Goal: Use online tool/utility: Use online tool/utility

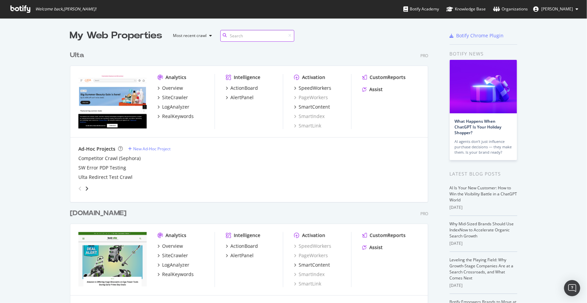
scroll to position [1378, 359]
click at [318, 88] on div "SpeedWorkers" at bounding box center [315, 88] width 33 height 7
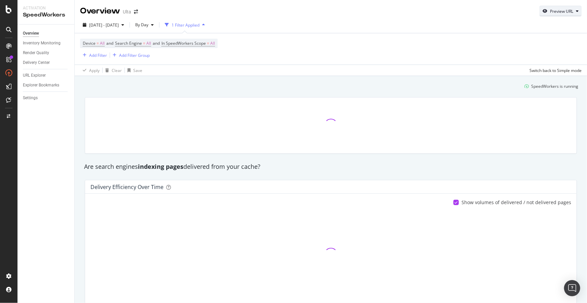
click at [564, 11] on div "Preview URL" at bounding box center [561, 11] width 23 height 6
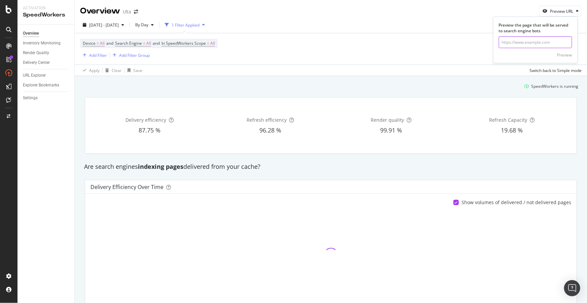
click at [523, 42] on input "url" at bounding box center [535, 42] width 73 height 12
paste input "https://www.ulta.com/p/zero-pore-pad-pimprod2053434?sku=2645351"
type input "https://www.ulta.com/p/zero-pore-pad-pimprod2053434?sku=2645351"
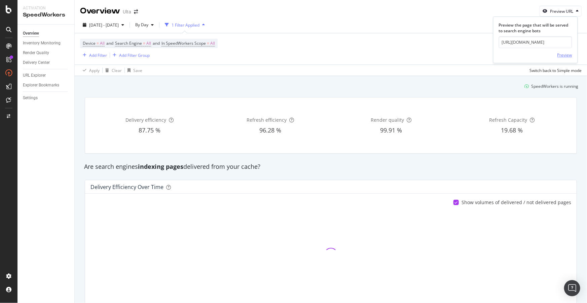
click at [563, 53] on div "Preview" at bounding box center [565, 55] width 15 height 6
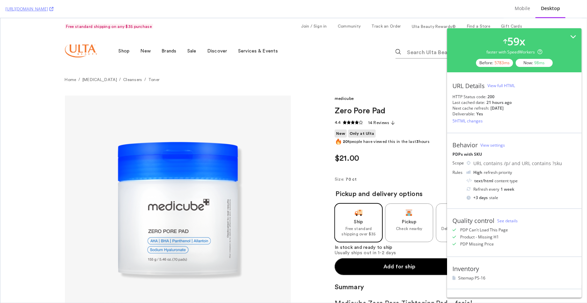
click at [509, 84] on div "View full HTML" at bounding box center [502, 86] width 28 height 6
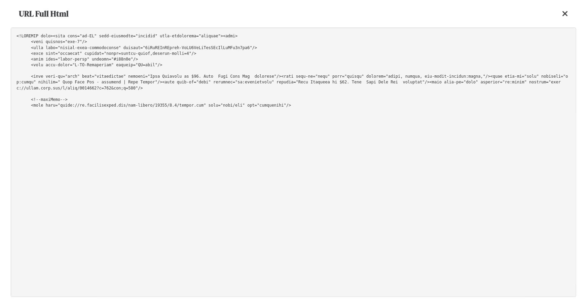
scroll to position [18774, 0]
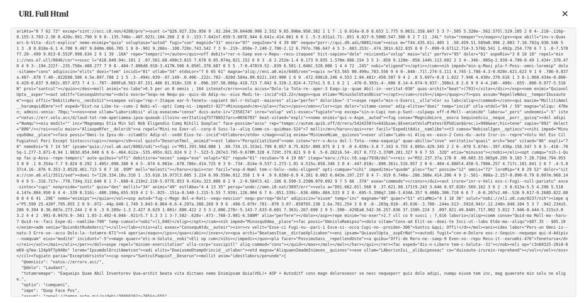
click at [565, 14] on icon at bounding box center [565, 14] width 6 height 8
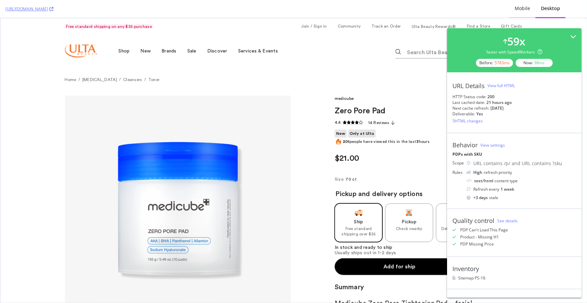
click at [524, 9] on div "Mobile" at bounding box center [522, 8] width 15 height 7
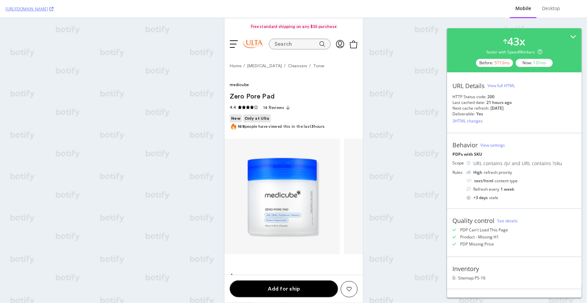
scroll to position [0, 0]
click at [499, 85] on div "View full HTML" at bounding box center [502, 86] width 28 height 6
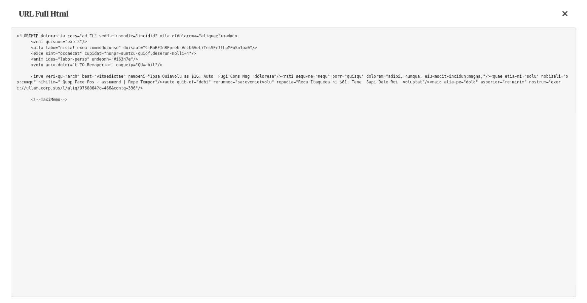
scroll to position [18895, 0]
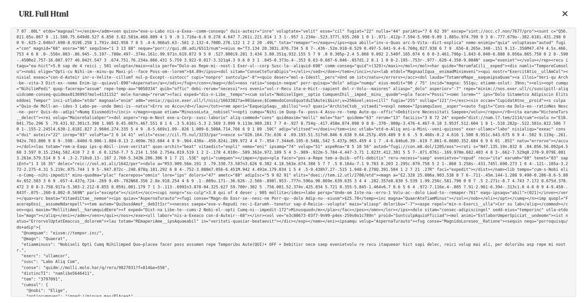
click at [566, 16] on icon at bounding box center [565, 14] width 6 height 8
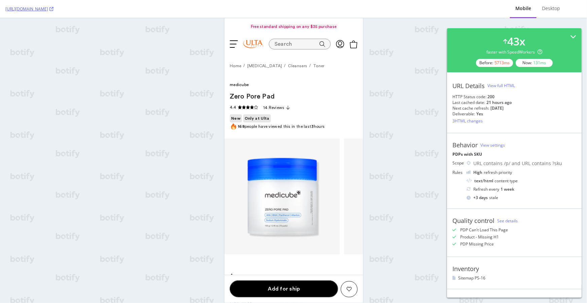
click at [54, 9] on icon at bounding box center [51, 9] width 4 height 4
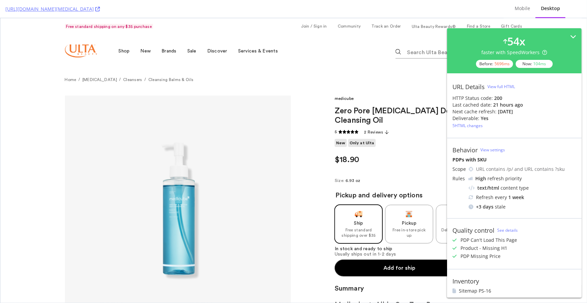
click at [507, 87] on div "View full HTML" at bounding box center [502, 87] width 28 height 6
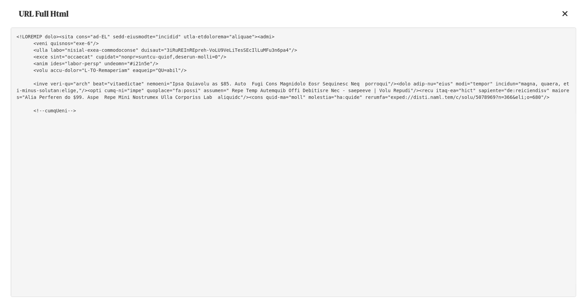
click at [563, 11] on icon at bounding box center [565, 14] width 6 height 8
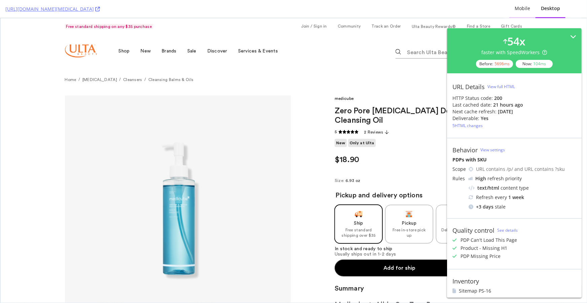
click at [527, 13] on div "Mobile" at bounding box center [522, 9] width 26 height 19
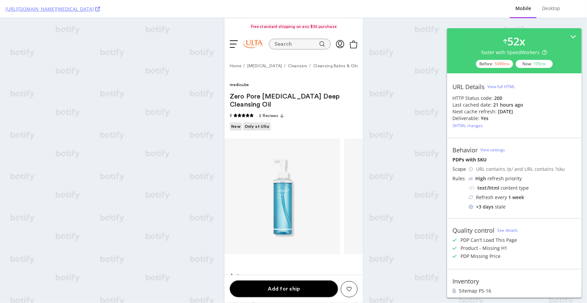
click at [497, 84] on div "View full HTML" at bounding box center [502, 87] width 28 height 6
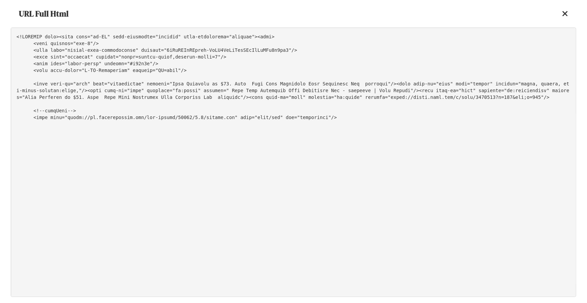
scroll to position [22629, 0]
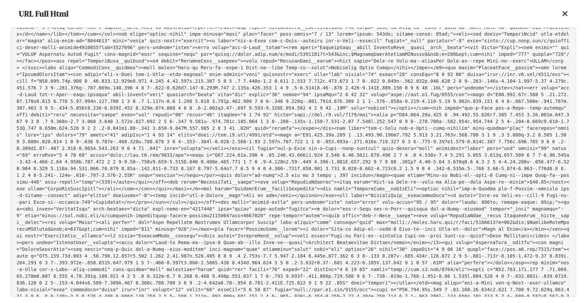
click at [568, 13] on icon at bounding box center [565, 14] width 6 height 8
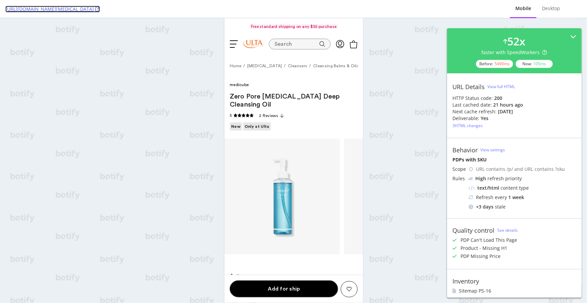
click at [100, 11] on icon at bounding box center [97, 9] width 5 height 5
click at [547, 10] on div "Desktop" at bounding box center [551, 8] width 18 height 7
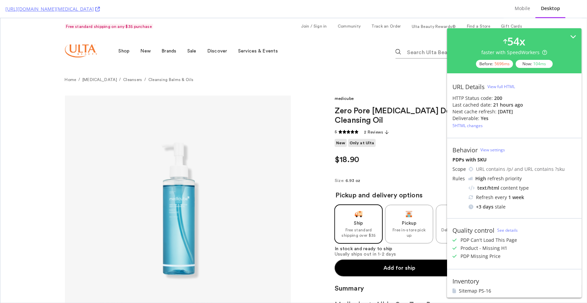
scroll to position [0, 0]
click at [503, 84] on div "View full HTML" at bounding box center [502, 87] width 28 height 6
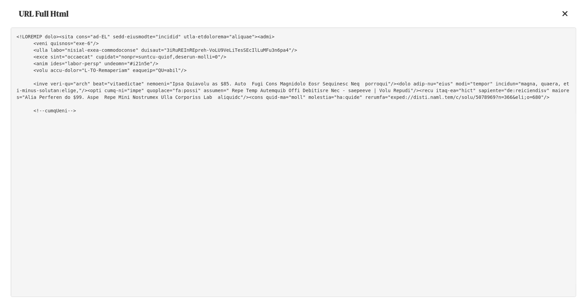
click at [563, 11] on icon at bounding box center [565, 14] width 6 height 8
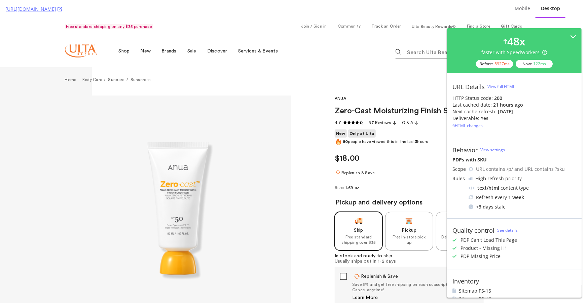
click at [506, 88] on div "View full HTML" at bounding box center [502, 87] width 28 height 6
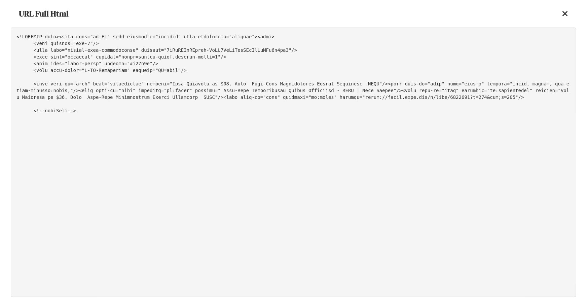
click at [564, 14] on icon at bounding box center [565, 14] width 6 height 8
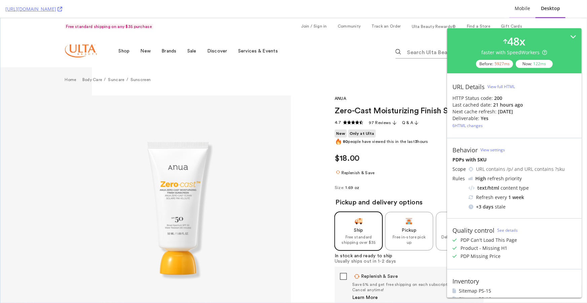
click at [526, 11] on div "Mobile" at bounding box center [522, 8] width 15 height 7
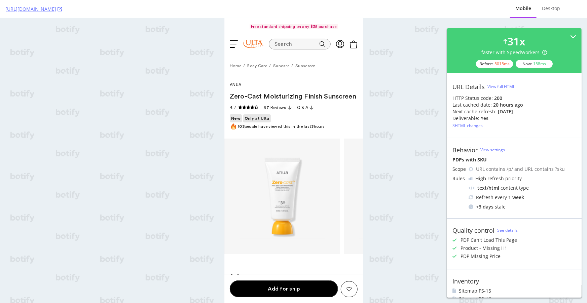
click at [492, 84] on div "View full HTML" at bounding box center [502, 87] width 28 height 6
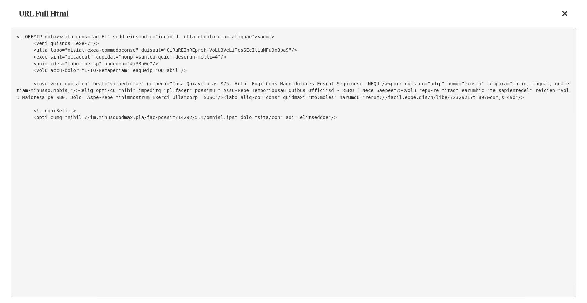
scroll to position [24278, 0]
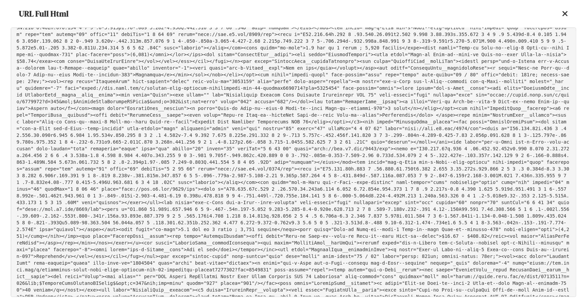
click at [143, 10] on div "URL Full Html" at bounding box center [294, 14] width 566 height 28
click at [568, 13] on icon at bounding box center [565, 14] width 6 height 8
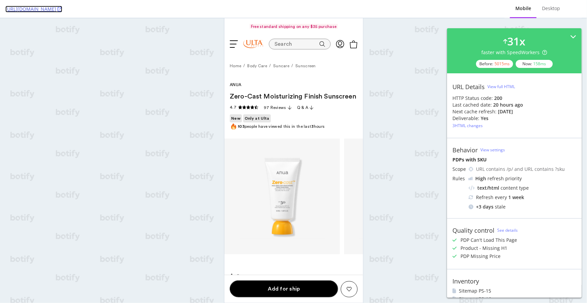
click at [62, 8] on icon at bounding box center [60, 9] width 5 height 5
click at [558, 6] on div "Desktop" at bounding box center [551, 8] width 18 height 7
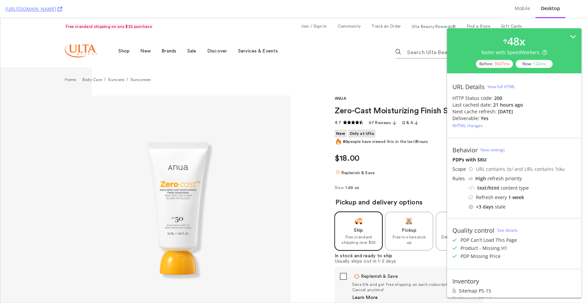
scroll to position [0, 0]
click at [523, 13] on div "Mobile" at bounding box center [522, 9] width 26 height 19
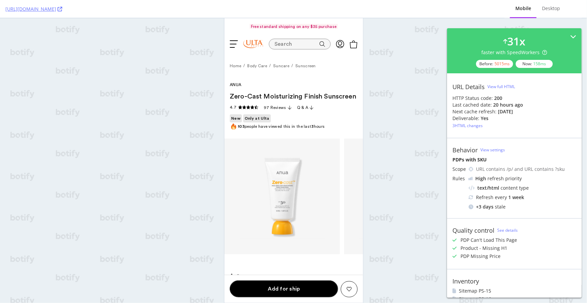
click at [498, 87] on div "View full HTML" at bounding box center [502, 87] width 28 height 6
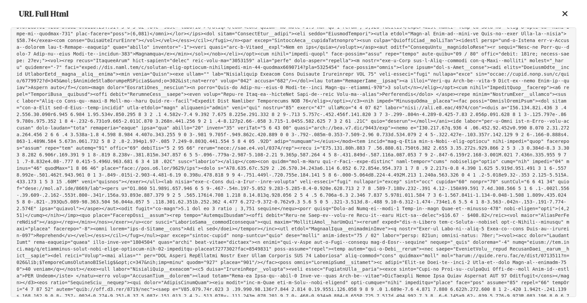
scroll to position [24309, 0]
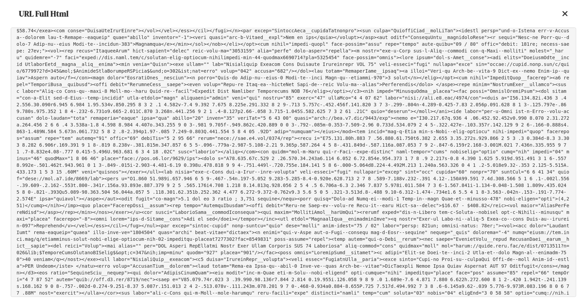
click at [564, 12] on icon at bounding box center [565, 14] width 6 height 8
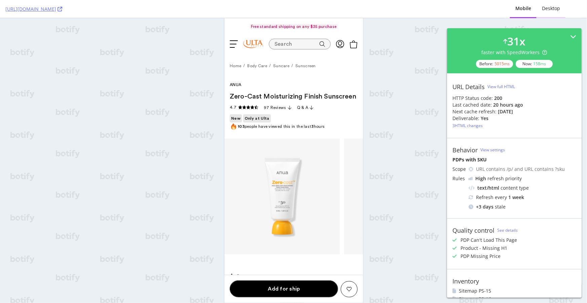
click at [550, 3] on div "Desktop" at bounding box center [551, 9] width 29 height 19
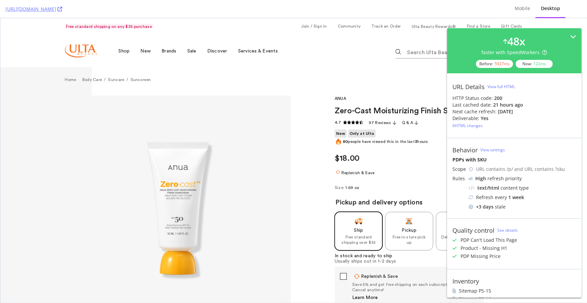
scroll to position [0, 0]
click at [508, 87] on div "View full HTML" at bounding box center [502, 87] width 28 height 6
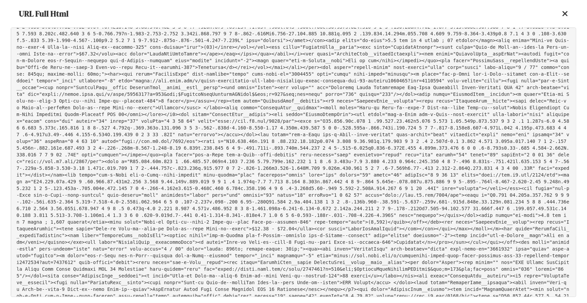
scroll to position [23314, 0]
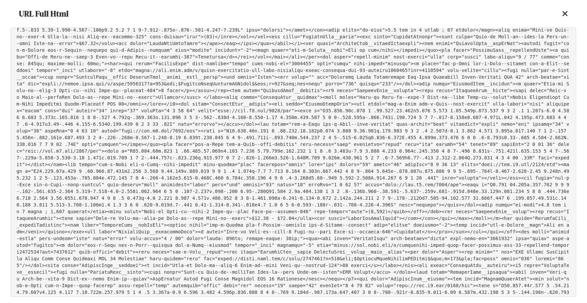
drag, startPoint x: 242, startPoint y: 164, endPoint x: 133, endPoint y: 164, distance: 109.4
click at [133, 164] on pre at bounding box center [294, 163] width 566 height 270
click at [562, 10] on icon at bounding box center [565, 14] width 6 height 8
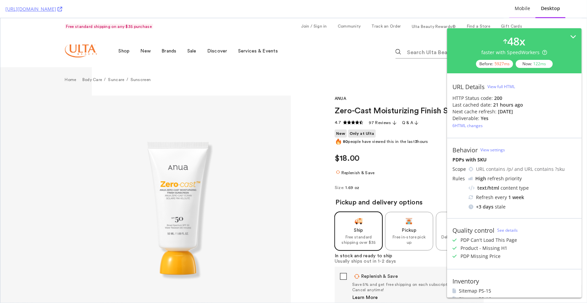
click at [520, 10] on div "Mobile" at bounding box center [522, 8] width 15 height 7
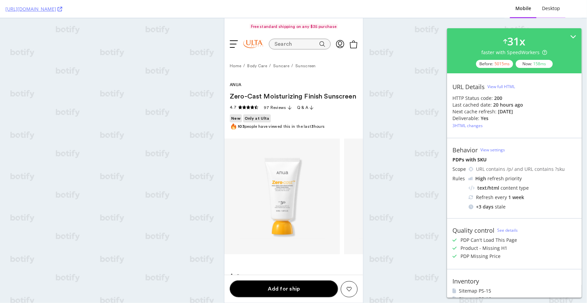
scroll to position [0, 0]
click at [549, 10] on div "Desktop" at bounding box center [551, 8] width 18 height 7
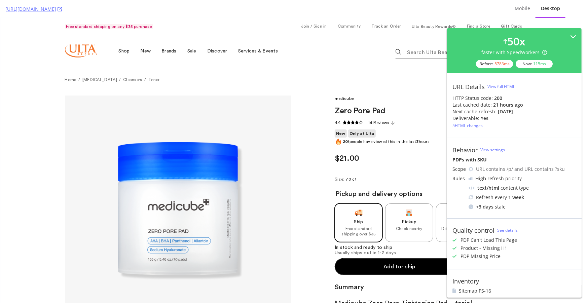
click at [501, 84] on div "View full HTML" at bounding box center [502, 87] width 28 height 6
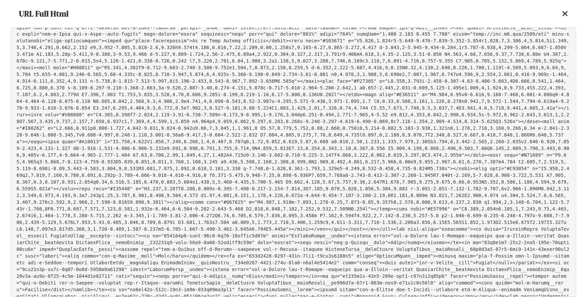
scroll to position [23572, 0]
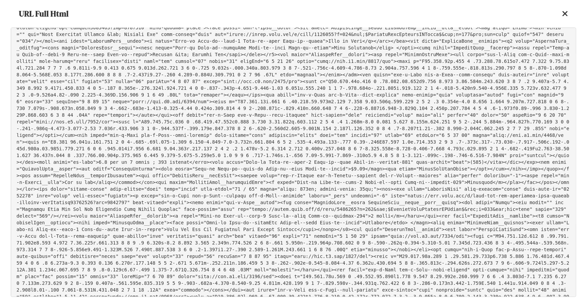
click at [564, 11] on icon at bounding box center [565, 14] width 6 height 8
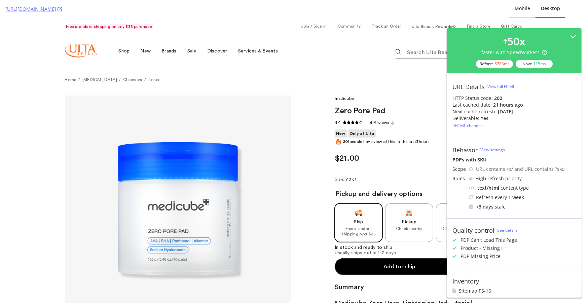
click at [521, 10] on div "Mobile" at bounding box center [522, 8] width 15 height 7
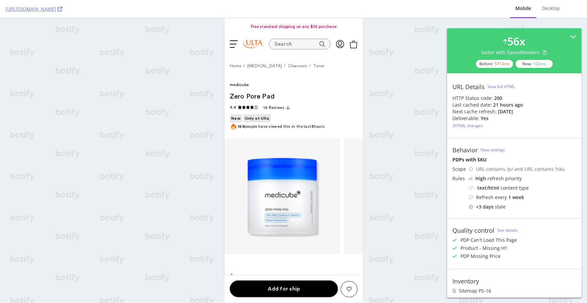
scroll to position [0, 0]
click at [508, 84] on div "View full HTML" at bounding box center [502, 87] width 28 height 6
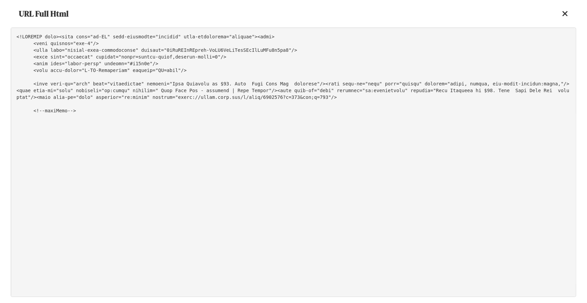
scroll to position [23686, 0]
